Goal: Task Accomplishment & Management: Use online tool/utility

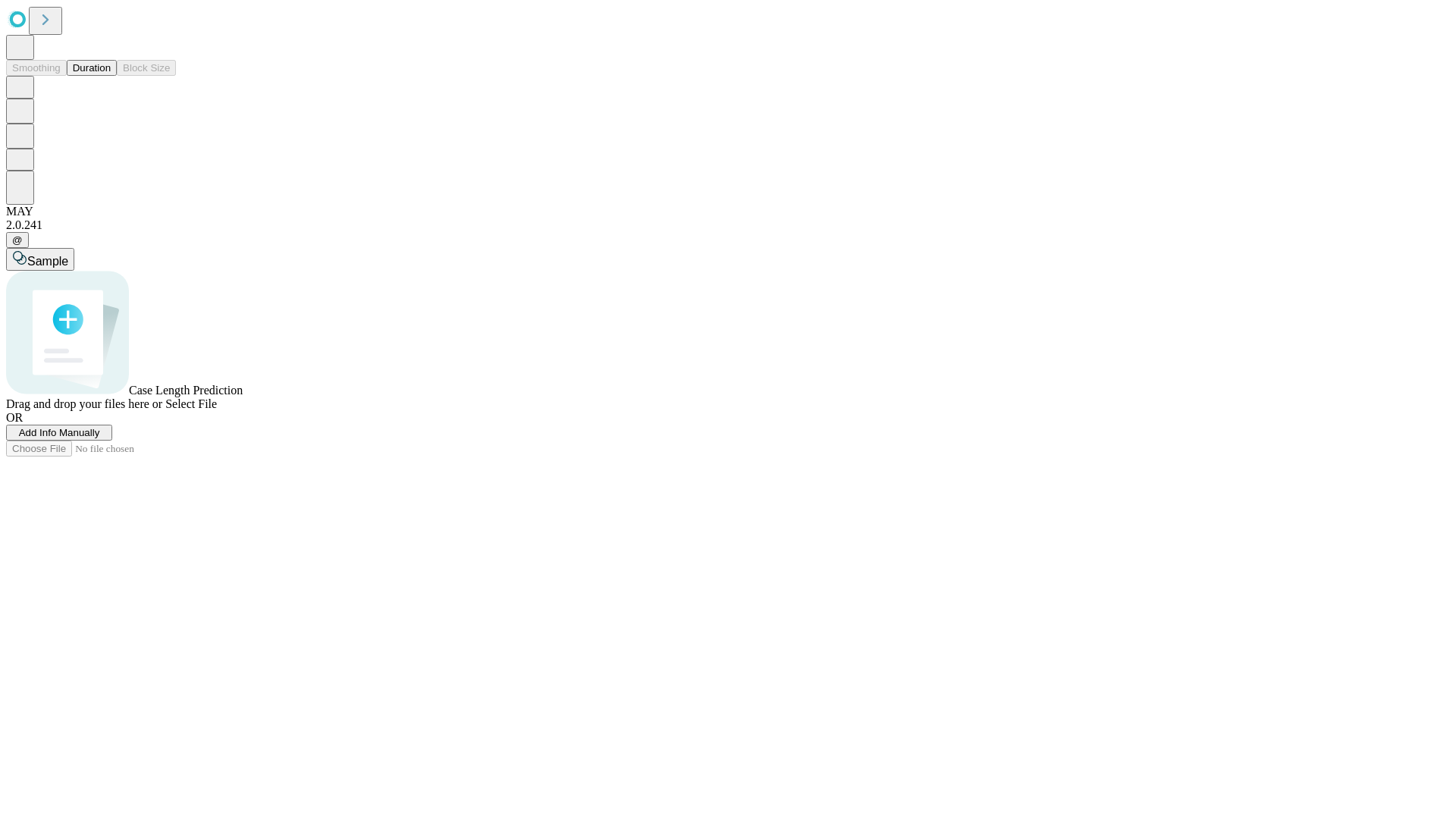
click at [110, 76] on button "Duration" at bounding box center [92, 68] width 50 height 16
click at [217, 410] on span "Select File" at bounding box center [191, 404] width 52 height 13
